Goal: Task Accomplishment & Management: Manage account settings

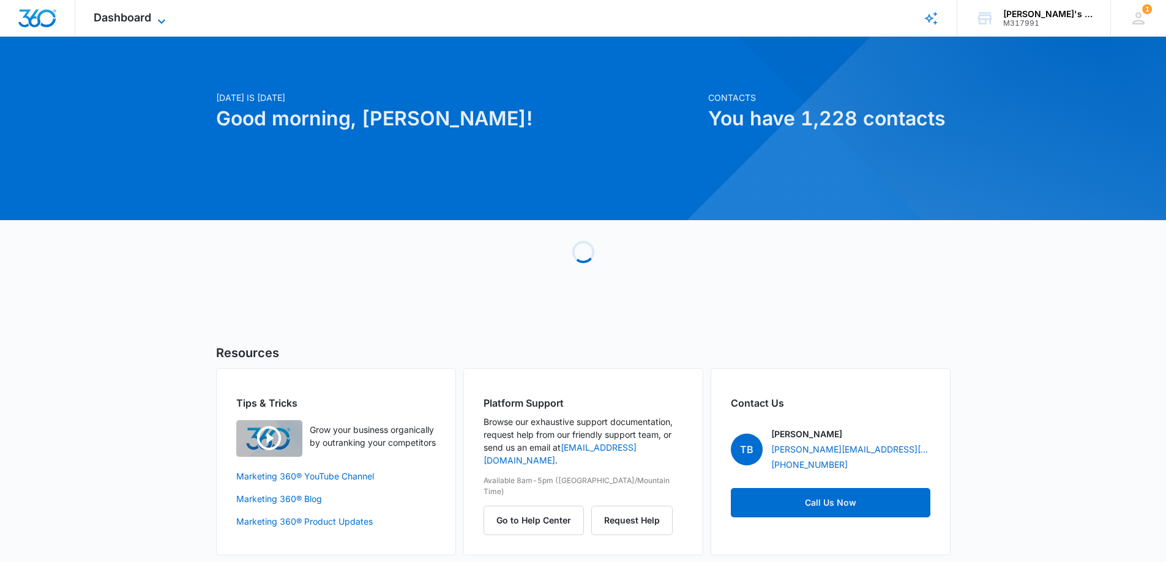
click at [162, 16] on icon at bounding box center [161, 21] width 15 height 15
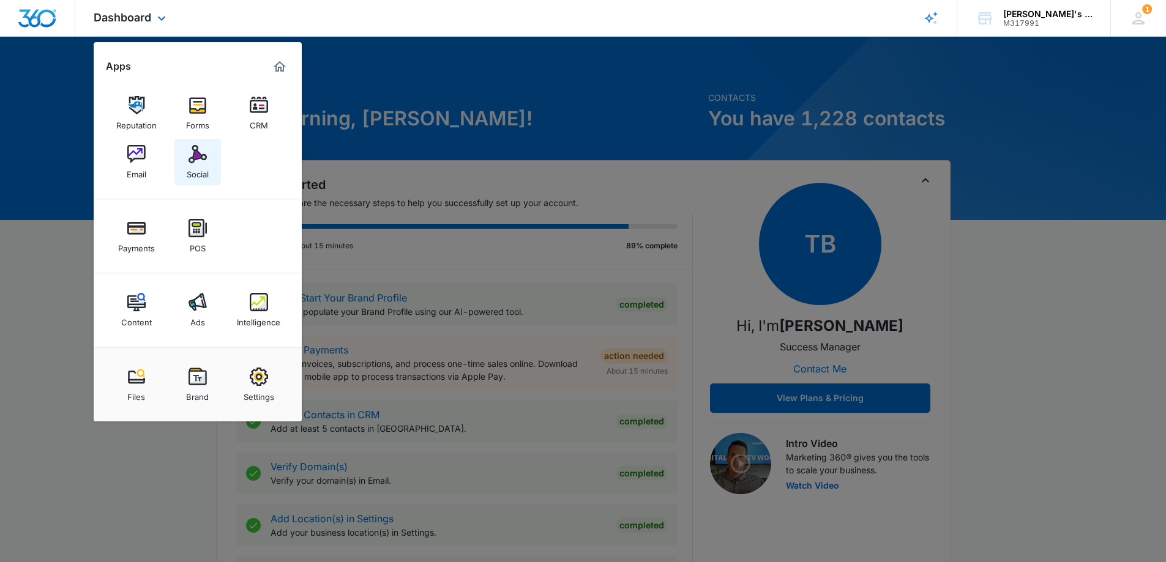
click at [190, 157] on img at bounding box center [198, 154] width 18 height 18
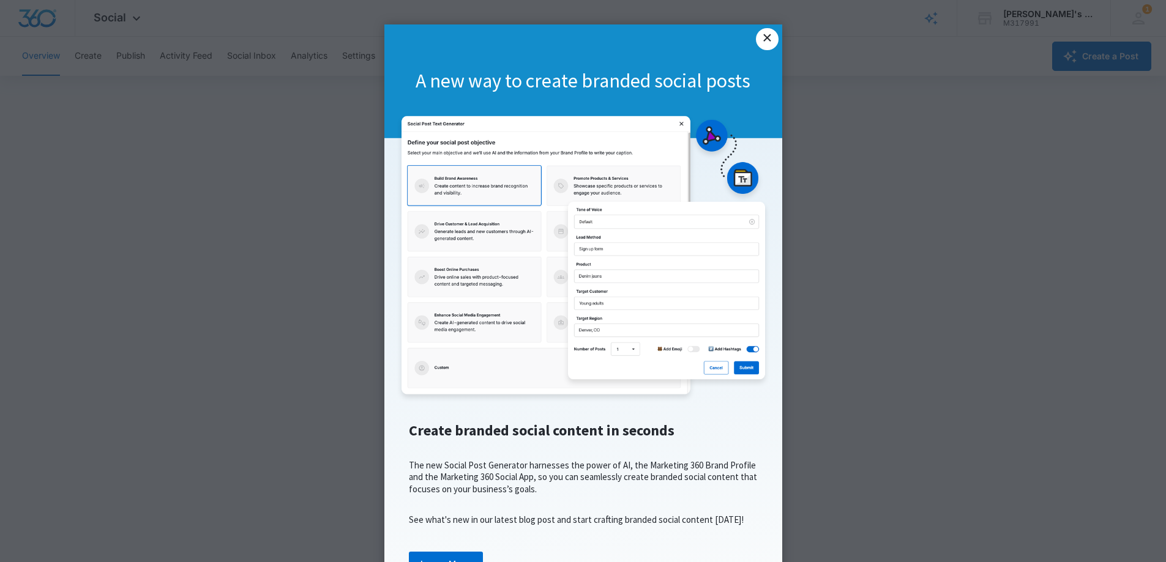
click at [765, 37] on link "×" at bounding box center [767, 39] width 22 height 22
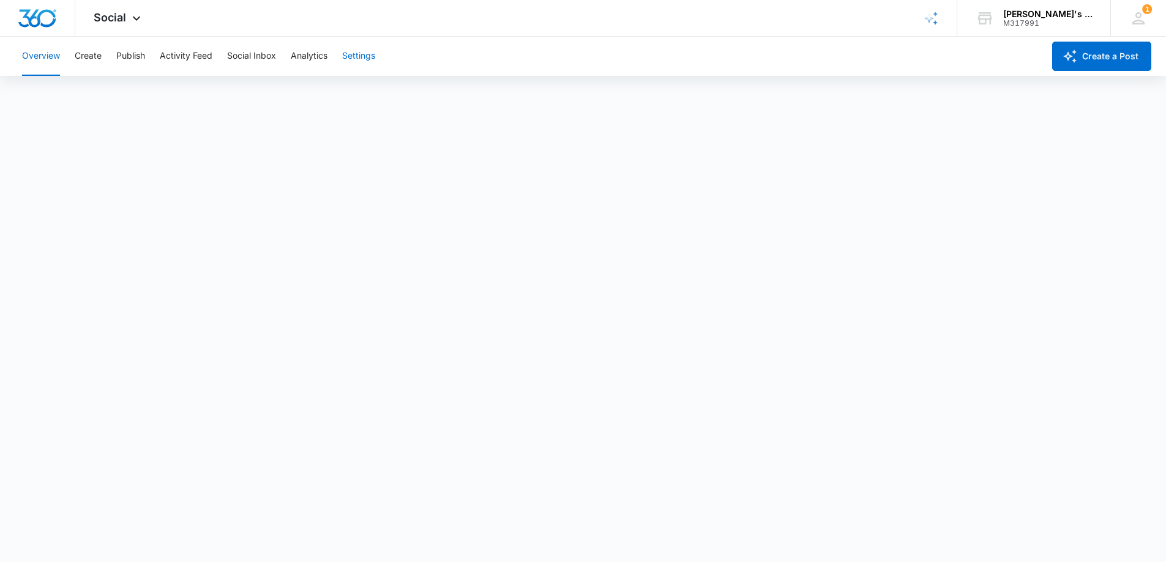
click at [350, 56] on button "Settings" at bounding box center [358, 56] width 33 height 39
click at [119, 19] on span "Social" at bounding box center [110, 17] width 32 height 13
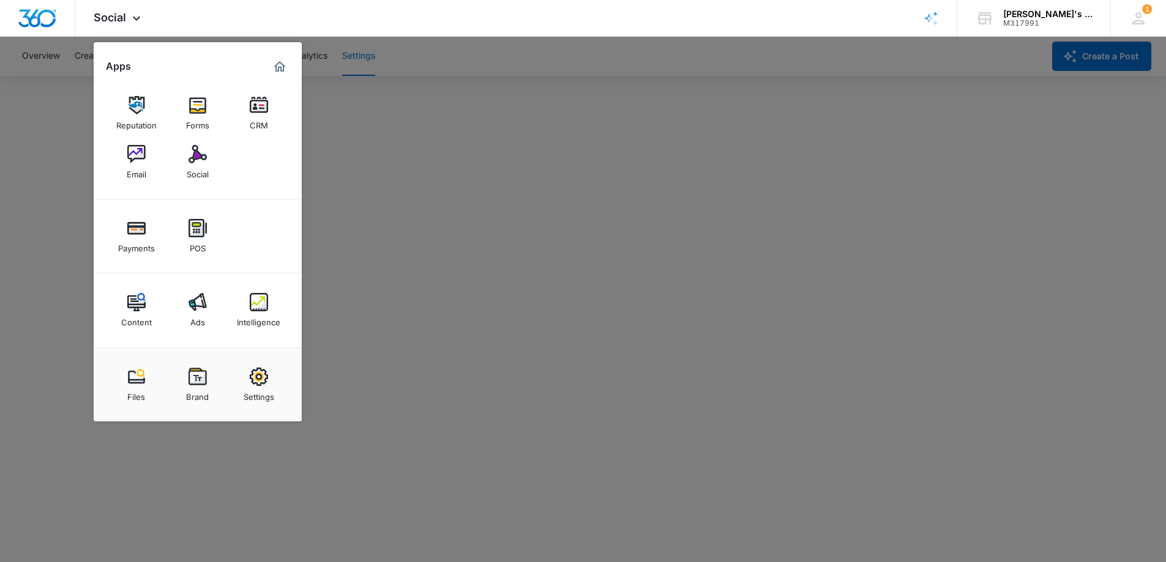
click at [503, 128] on div at bounding box center [583, 281] width 1166 height 562
